Goal: Task Accomplishment & Management: Use online tool/utility

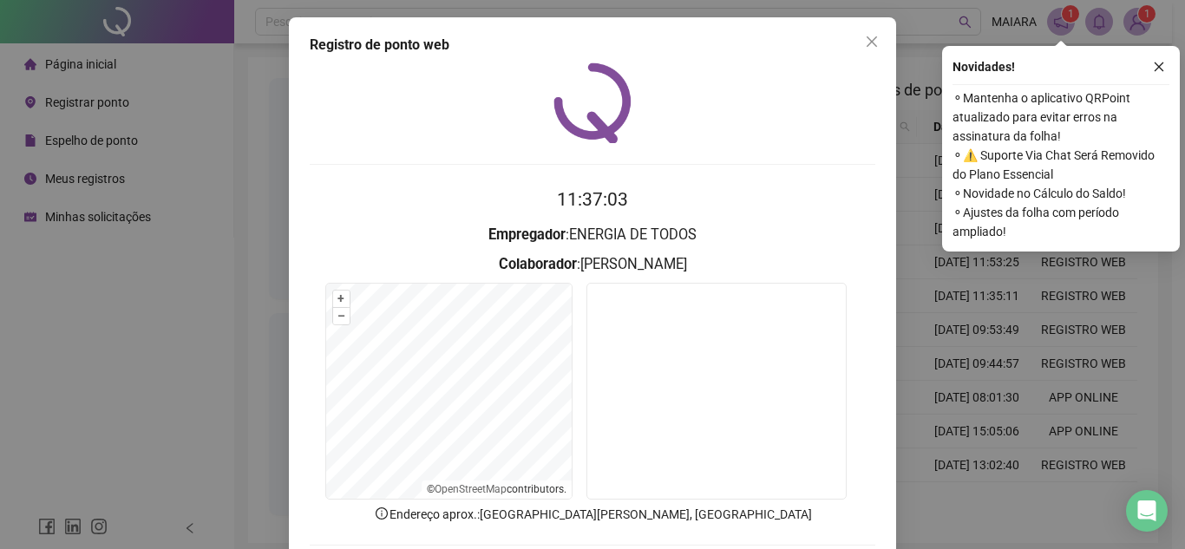
scroll to position [90, 0]
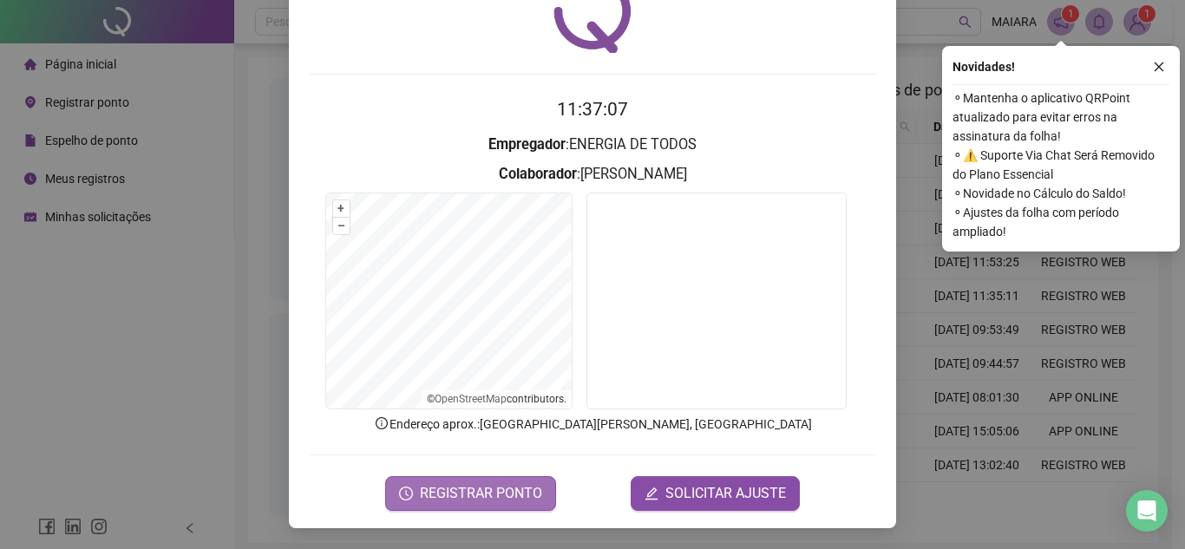
click at [463, 495] on span "REGISTRAR PONTO" at bounding box center [481, 493] width 122 height 21
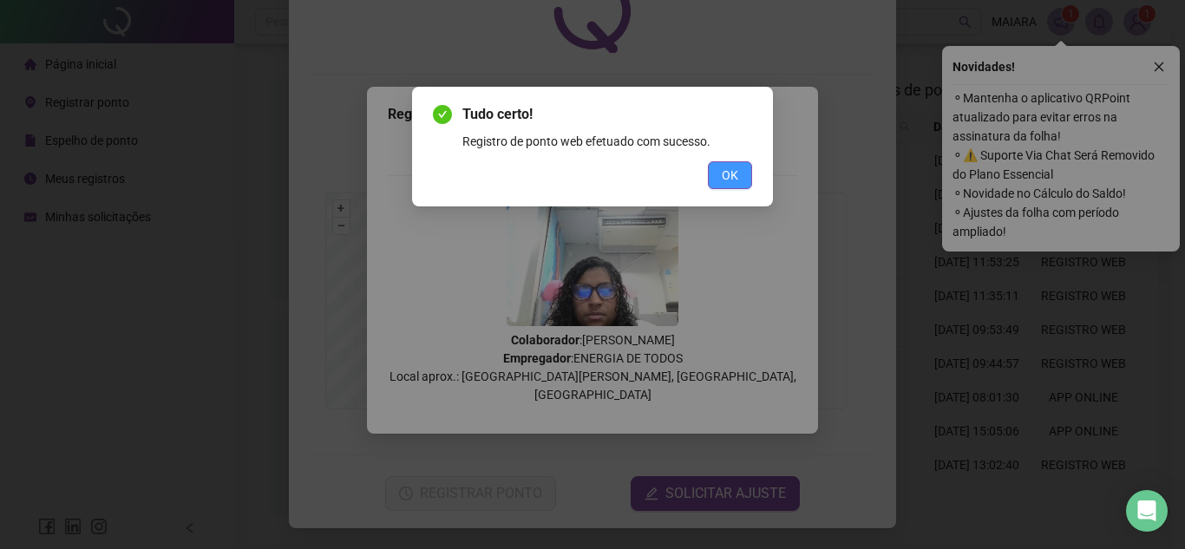
click at [723, 169] on span "OK" at bounding box center [730, 175] width 16 height 19
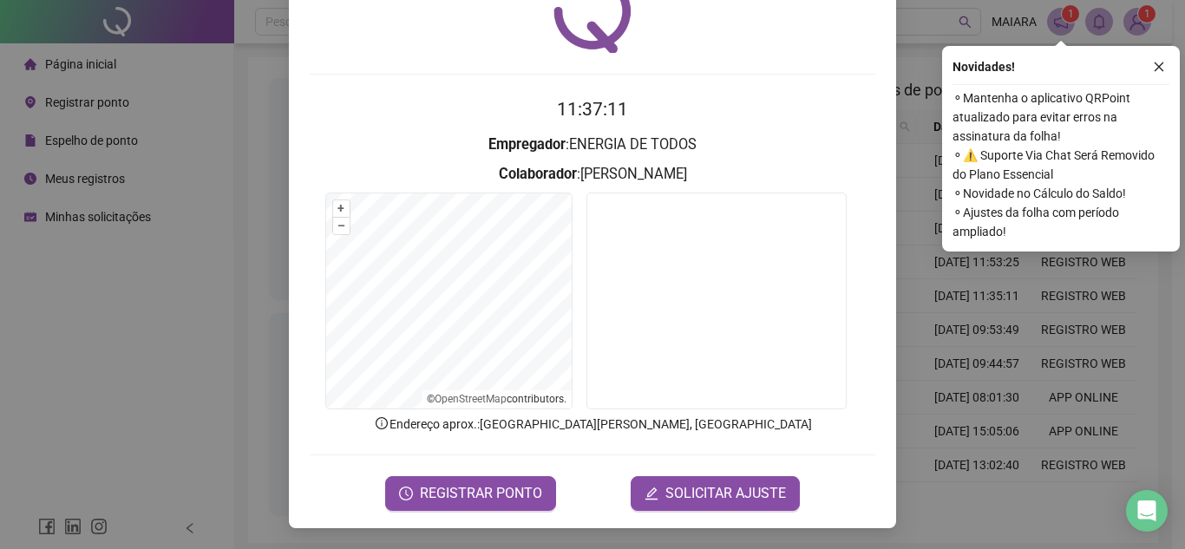
scroll to position [0, 0]
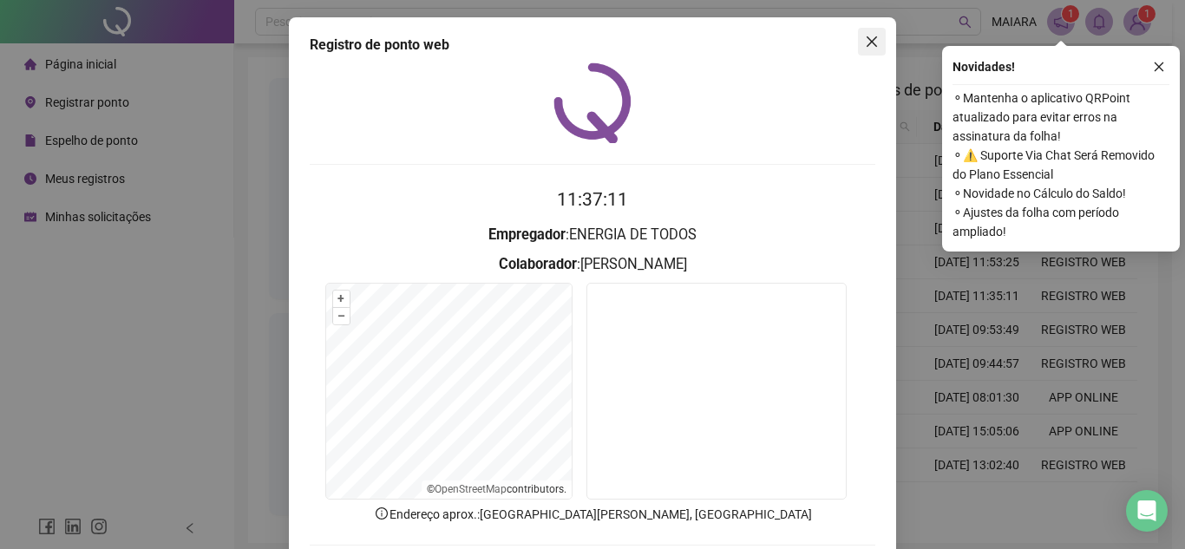
click at [868, 37] on icon "close" at bounding box center [872, 42] width 14 height 14
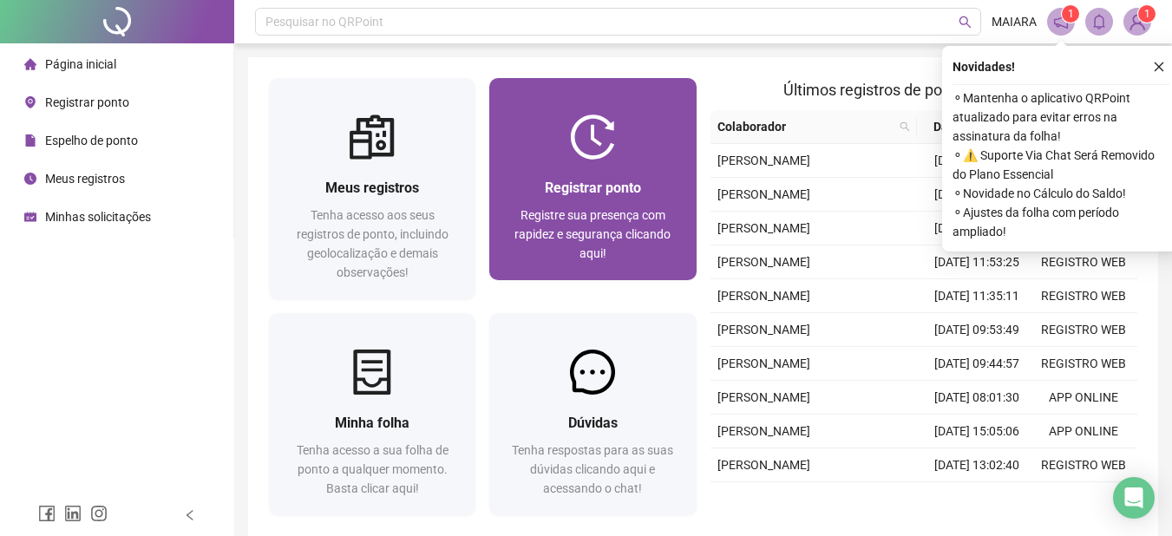
click at [585, 189] on span "Registrar ponto" at bounding box center [593, 188] width 96 height 16
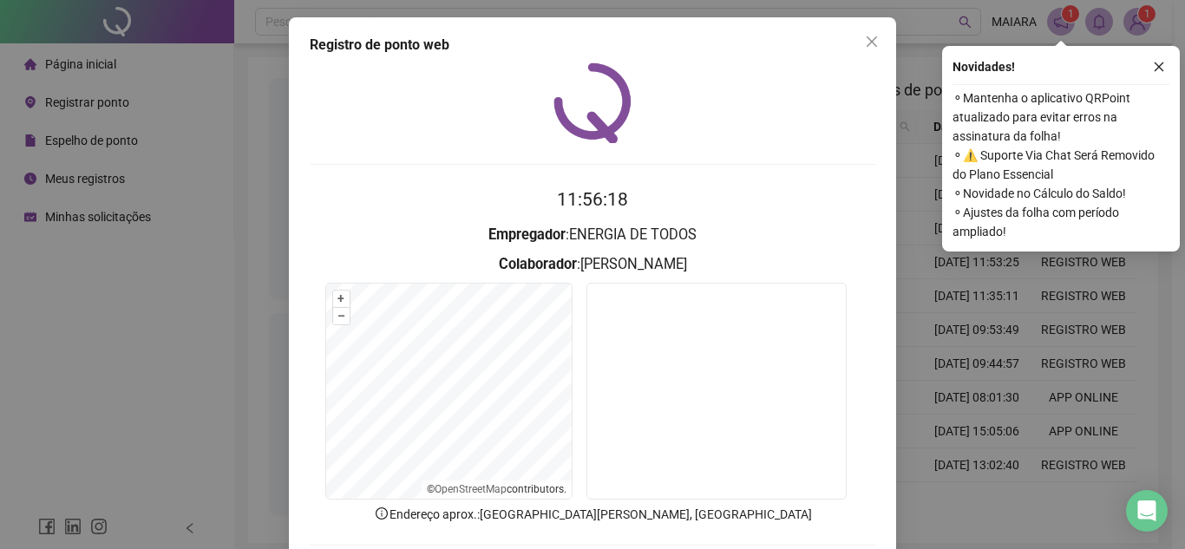
scroll to position [90, 0]
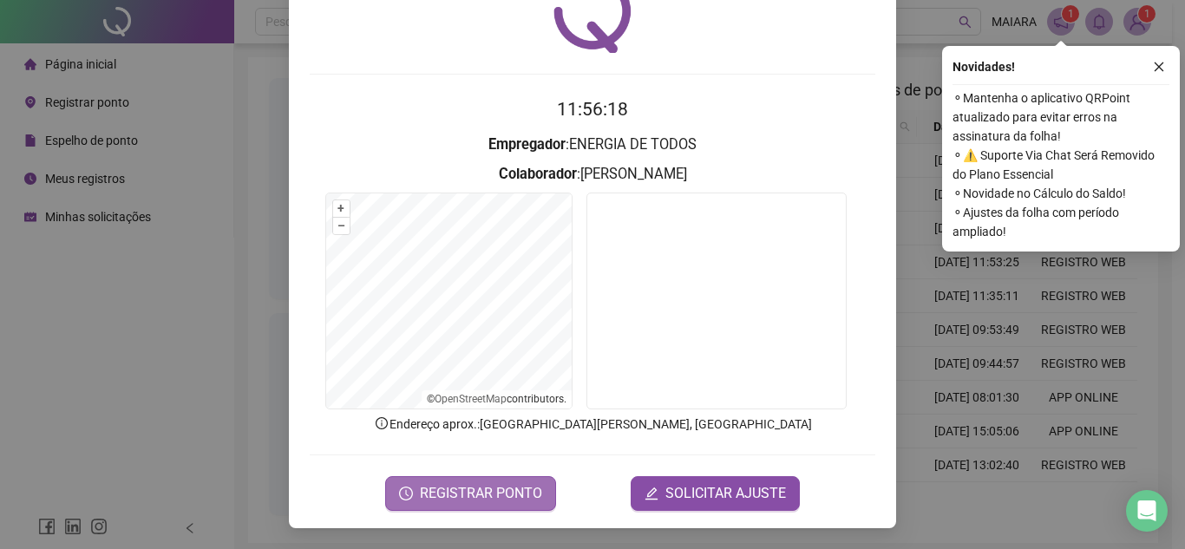
click at [461, 499] on span "REGISTRAR PONTO" at bounding box center [481, 493] width 122 height 21
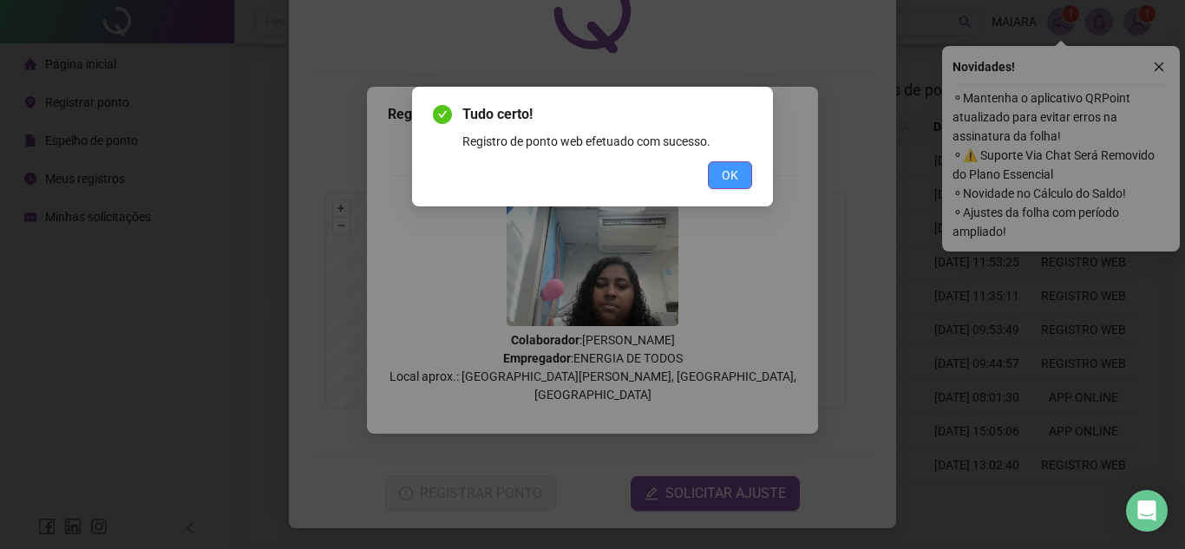
click at [739, 183] on button "OK" at bounding box center [730, 175] width 44 height 28
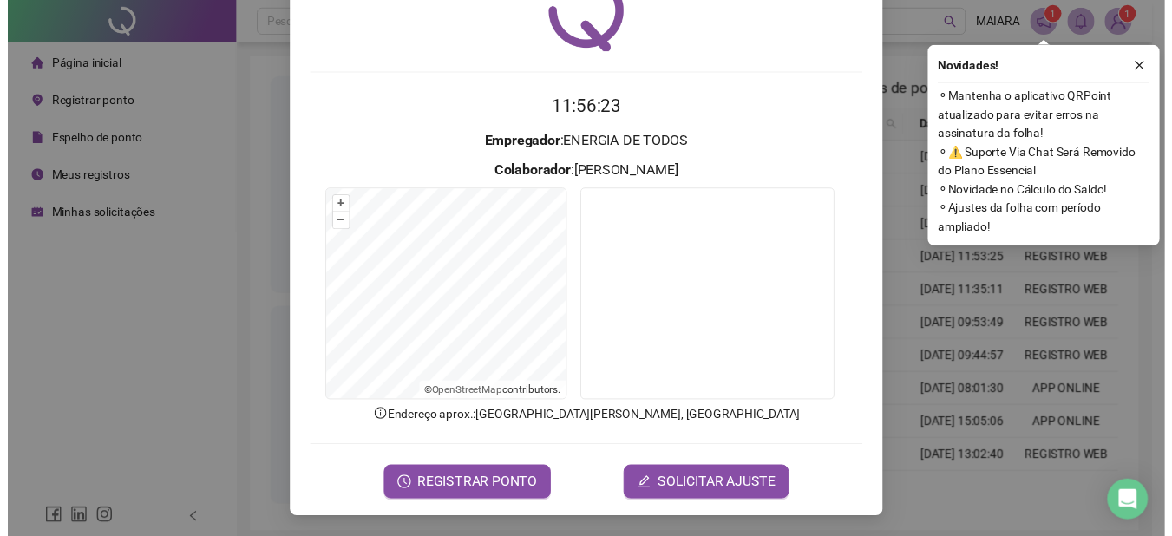
scroll to position [0, 0]
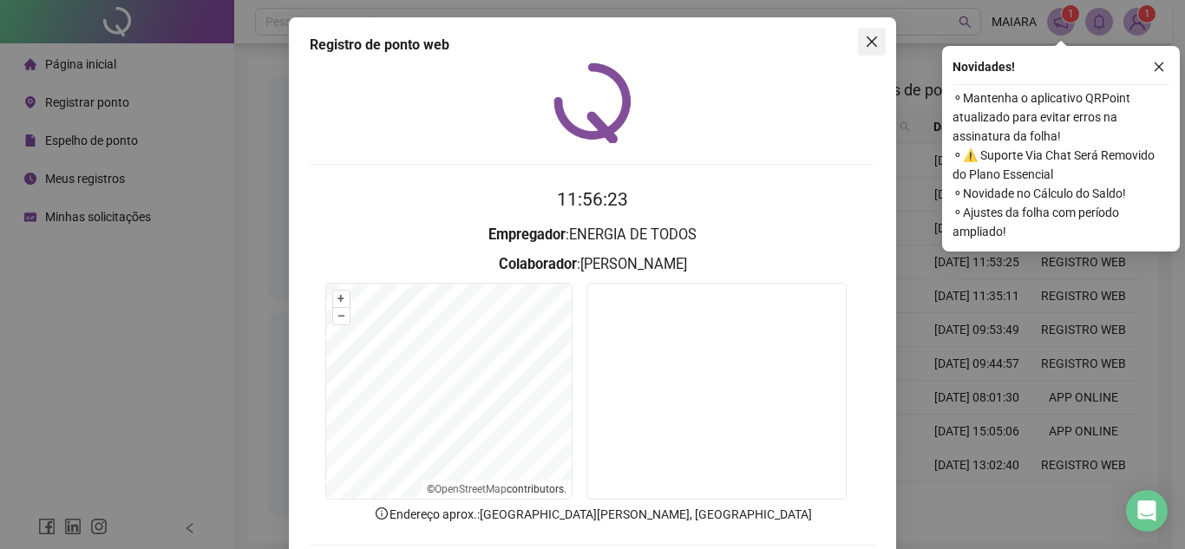
click at [868, 46] on icon "close" at bounding box center [872, 42] width 14 height 14
